Goal: Share content: Share content

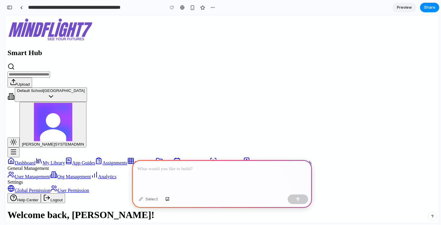
click at [155, 173] on div at bounding box center [222, 176] width 180 height 32
drag, startPoint x: 160, startPoint y: 188, endPoint x: 283, endPoint y: 80, distance: 164.1
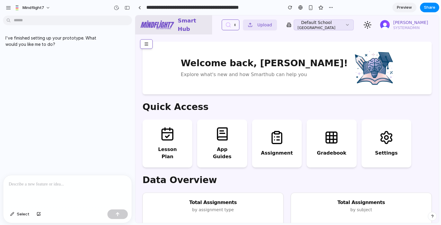
click at [61, 191] on div at bounding box center [67, 191] width 128 height 32
click at [49, 187] on p at bounding box center [68, 184] width 118 height 7
click at [51, 185] on p at bounding box center [68, 184] width 118 height 7
drag, startPoint x: 51, startPoint y: 185, endPoint x: 64, endPoint y: 70, distance: 116.5
click at [64, 70] on div "I've finished setting up your prototype. What would you like me to do? Select" at bounding box center [67, 121] width 135 height 207
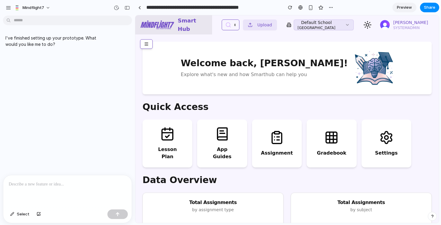
click at [130, 11] on div at bounding box center [122, 8] width 20 height 10
click at [128, 5] on button "button" at bounding box center [127, 8] width 10 height 10
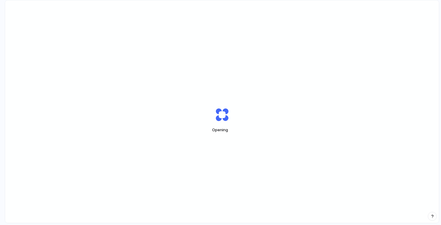
scroll to position [0, 5]
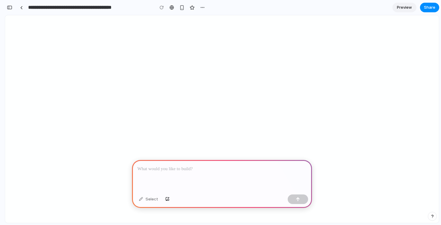
click at [168, 171] on p at bounding box center [221, 169] width 169 height 7
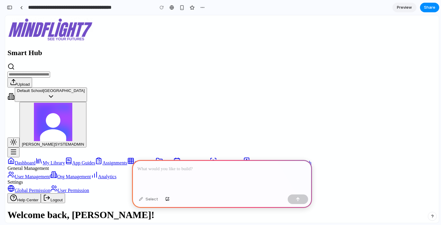
scroll to position [0, 0]
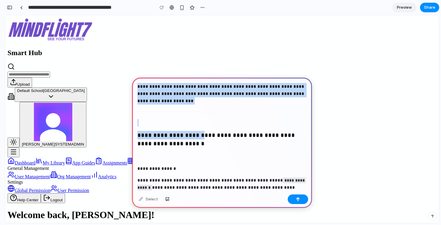
drag, startPoint x: 199, startPoint y: 151, endPoint x: 114, endPoint y: 77, distance: 113.1
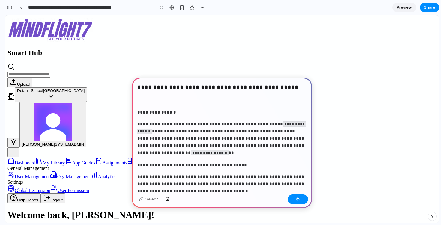
click at [143, 101] on p at bounding box center [221, 100] width 169 height 7
click at [167, 198] on div "button" at bounding box center [167, 200] width 4 height 4
click at [295, 199] on button "button" at bounding box center [298, 200] width 20 height 10
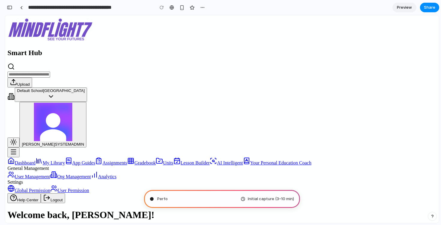
scroll to position [1257, 0]
type input "**********"
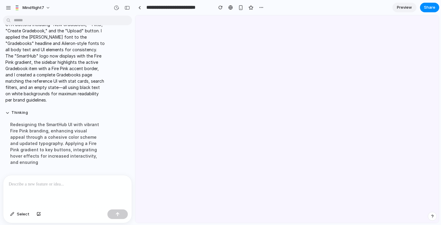
scroll to position [0, 0]
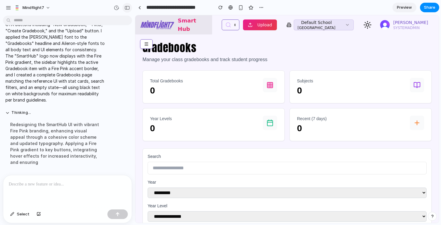
click at [129, 7] on div "button" at bounding box center [126, 8] width 5 height 4
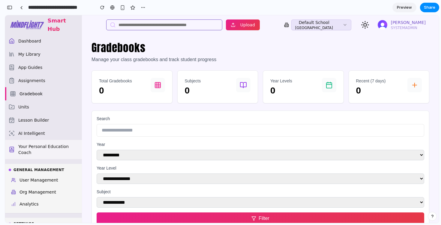
click at [36, 153] on link "Your Personal Education Coach" at bounding box center [43, 149] width 77 height 19
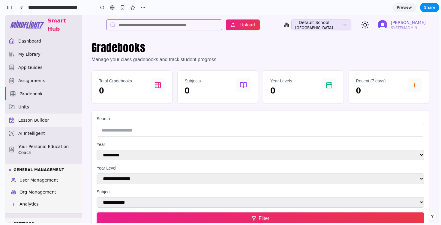
click at [35, 120] on link "Lesson Builder" at bounding box center [43, 120] width 77 height 13
click at [28, 89] on link "Gradebook" at bounding box center [43, 93] width 77 height 13
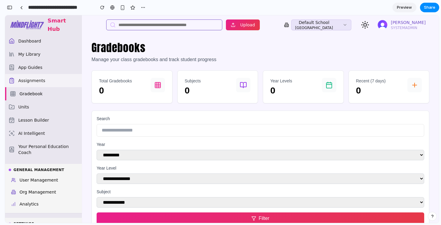
click at [28, 76] on link "Assignments" at bounding box center [43, 80] width 77 height 13
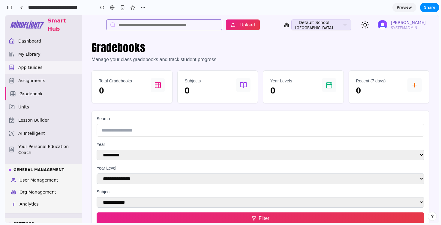
click at [31, 62] on link "App Guides" at bounding box center [43, 67] width 77 height 13
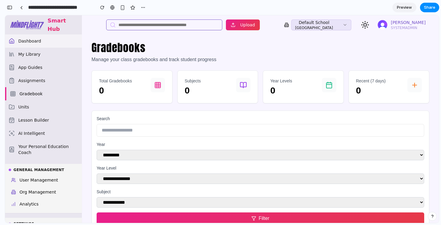
click at [33, 47] on link "Dashboard" at bounding box center [43, 40] width 77 height 13
click at [36, 25] on img at bounding box center [27, 25] width 34 height 10
click at [67, 24] on h1 "Smart Hub" at bounding box center [62, 24] width 29 height 17
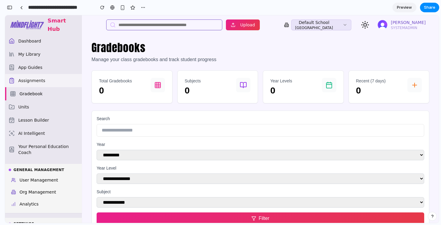
click at [31, 83] on link "Assignments" at bounding box center [43, 80] width 77 height 13
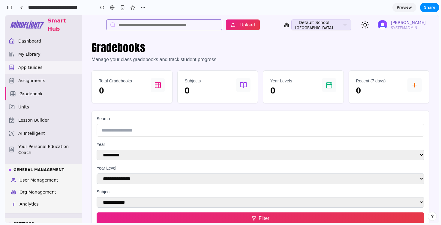
click at [35, 63] on link "App Guides" at bounding box center [43, 67] width 77 height 13
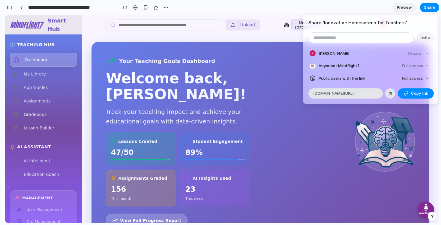
scroll to position [569, 0]
click at [170, 40] on div "Share ' Innovative Homescreen for Teachers ' Invite [PERSON_NAME] Creator Anyon…" at bounding box center [220, 112] width 441 height 225
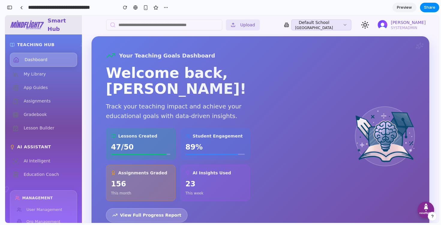
scroll to position [0, 0]
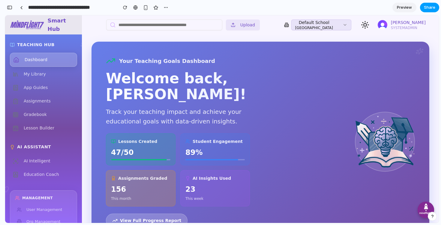
click at [430, 9] on span "Share" at bounding box center [429, 7] width 11 height 6
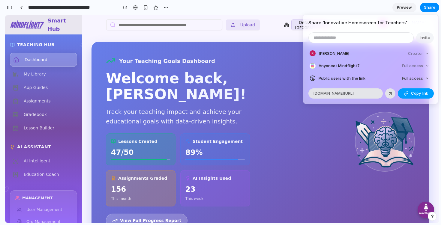
click at [418, 97] on button "Copy link" at bounding box center [416, 93] width 36 height 10
click at [418, 91] on span "Copy link" at bounding box center [419, 94] width 17 height 6
click at [101, 34] on div "Share ' Innovative Homescreen for Teachers ' Invite [PERSON_NAME] Creator Anyon…" at bounding box center [220, 112] width 441 height 225
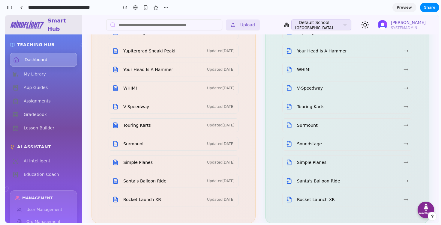
scroll to position [1044, 0]
